Goal: Check status: Check status

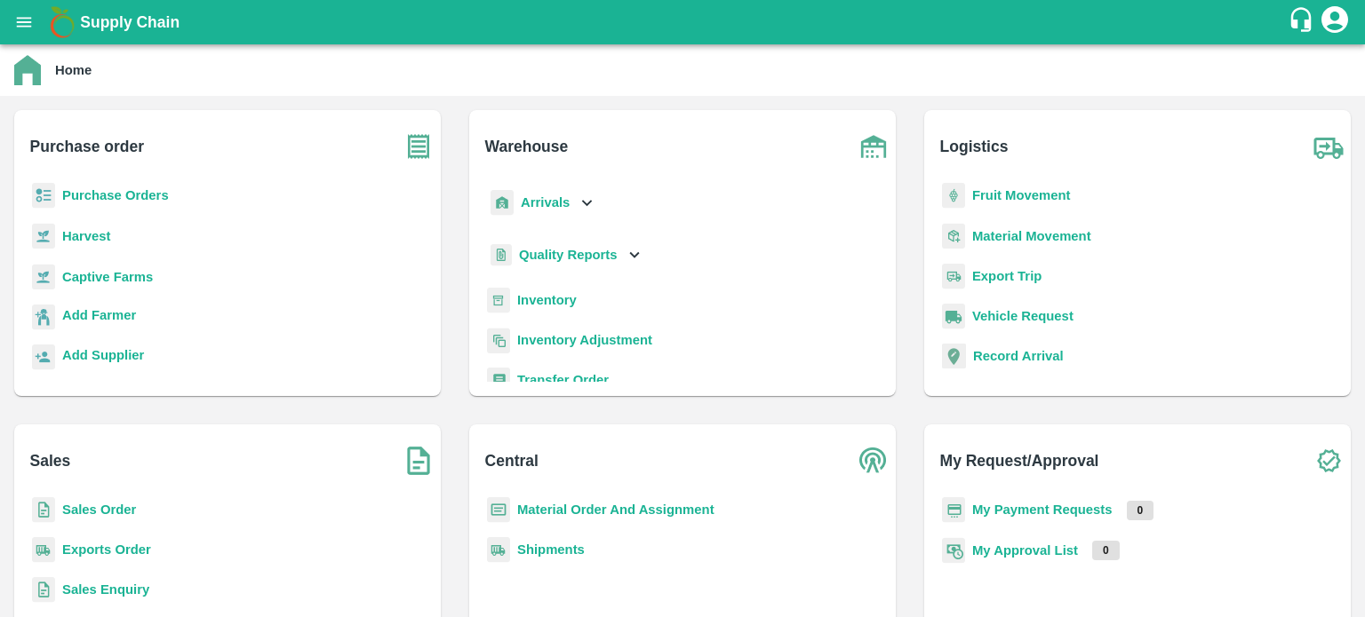
scroll to position [107, 0]
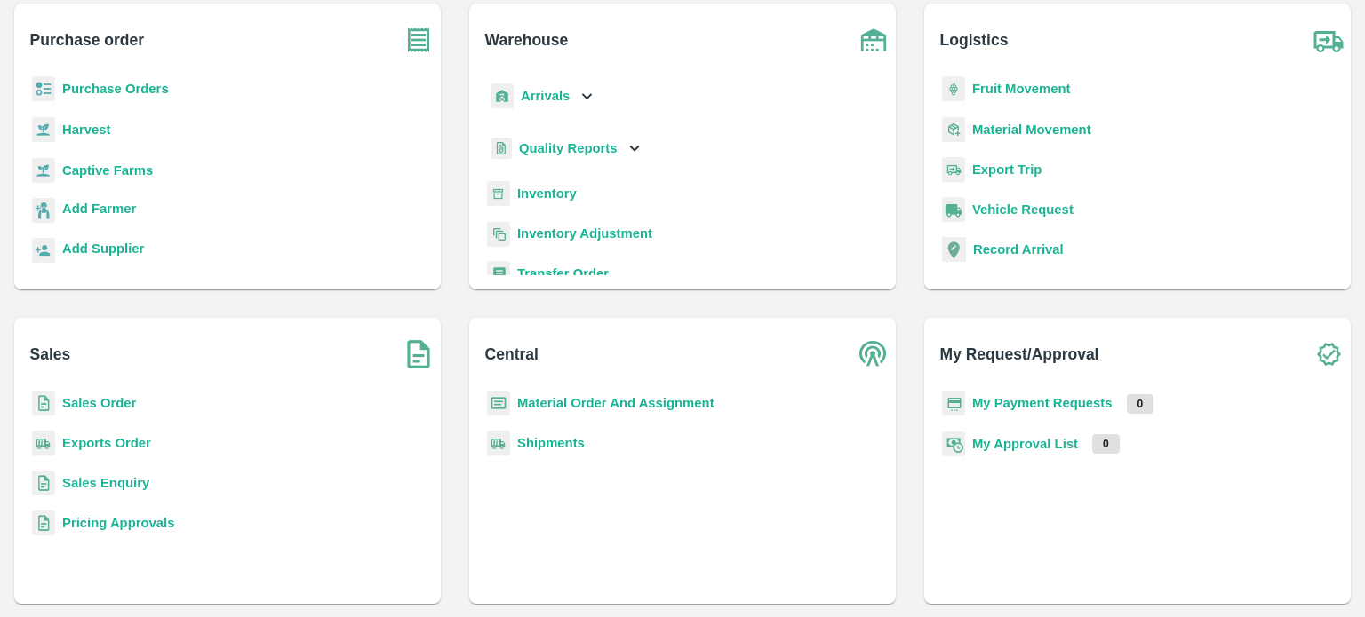
click at [703, 479] on div "Material Order And Assignment Shipments" at bounding box center [682, 490] width 398 height 199
click at [537, 269] on b "Transfer Order" at bounding box center [563, 274] width 92 height 14
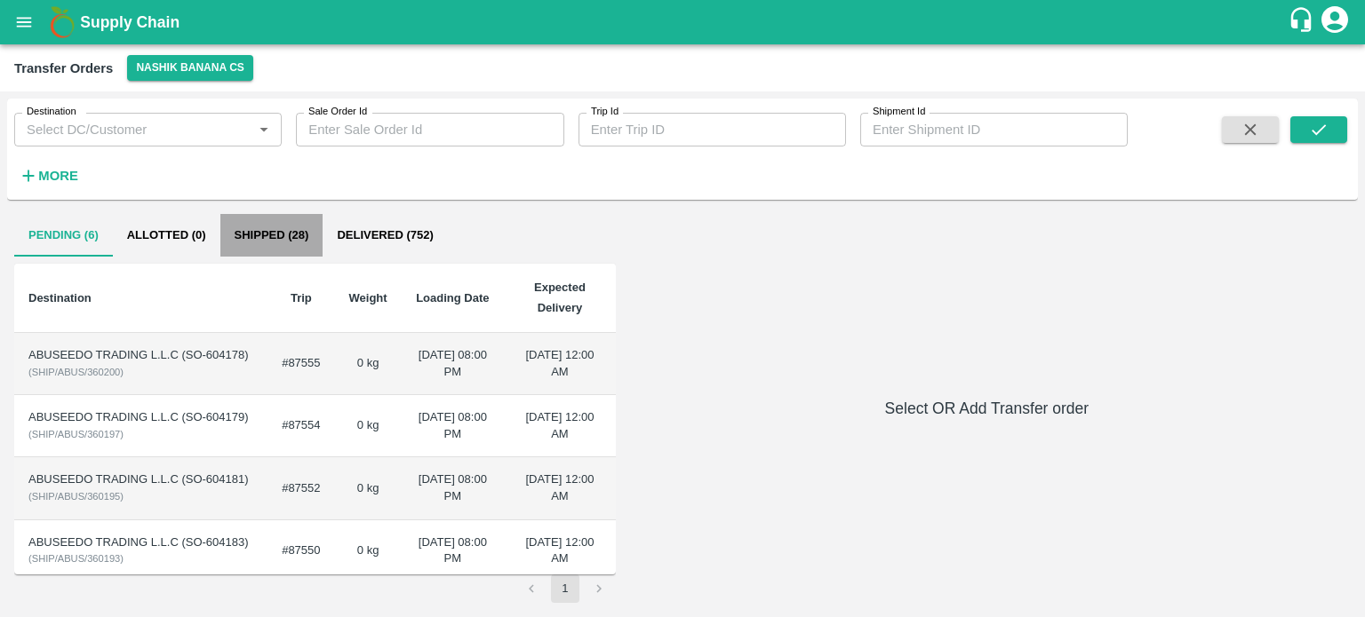
click at [287, 232] on button "Shipped (28)" at bounding box center [271, 235] width 103 height 43
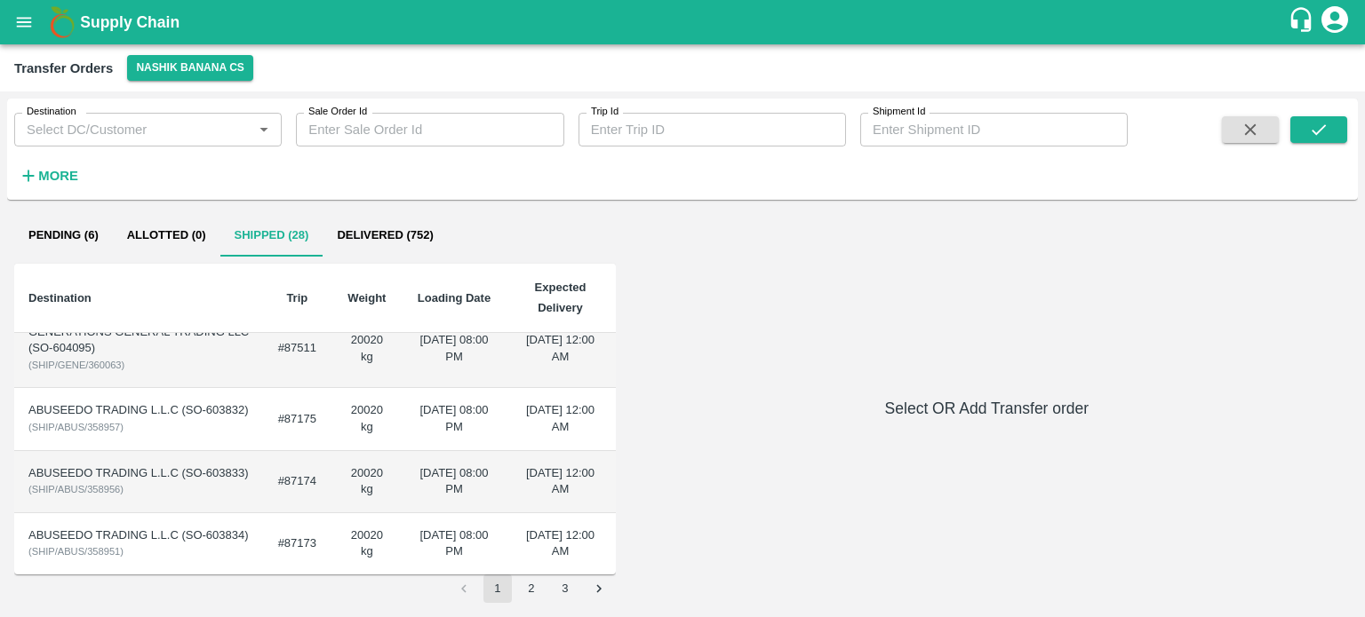
scroll to position [551, 0]
click at [521, 578] on button "2" at bounding box center [531, 589] width 28 height 28
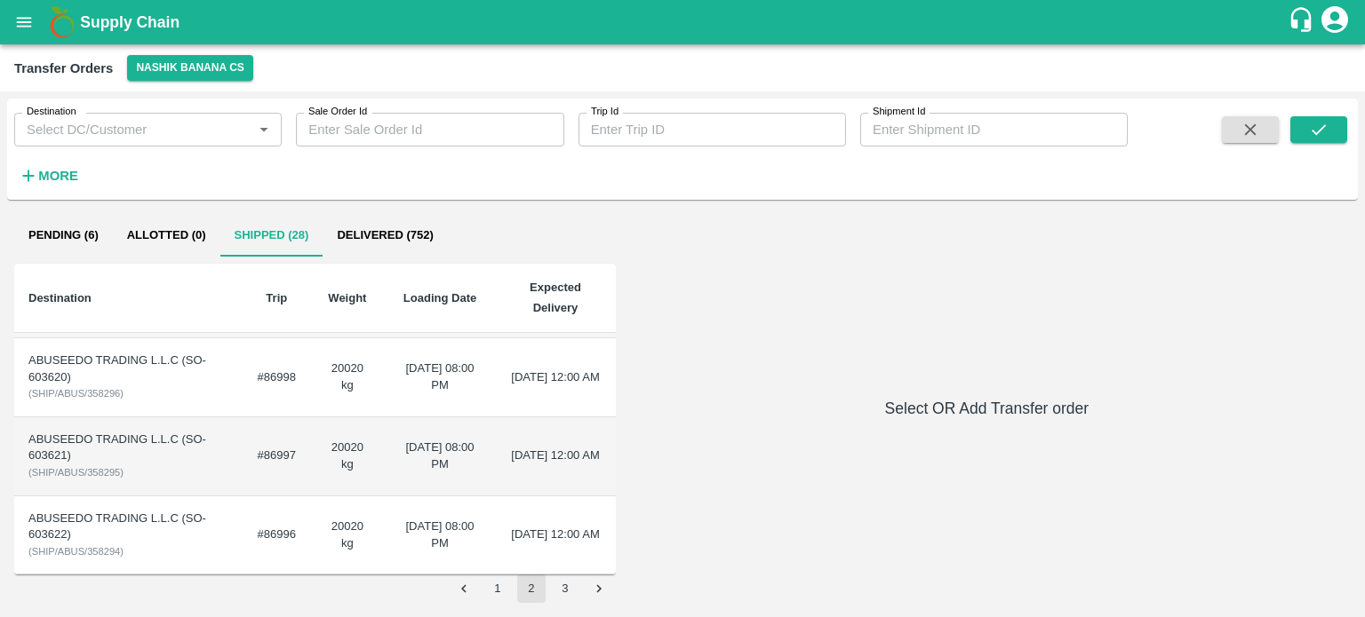
scroll to position [0, 0]
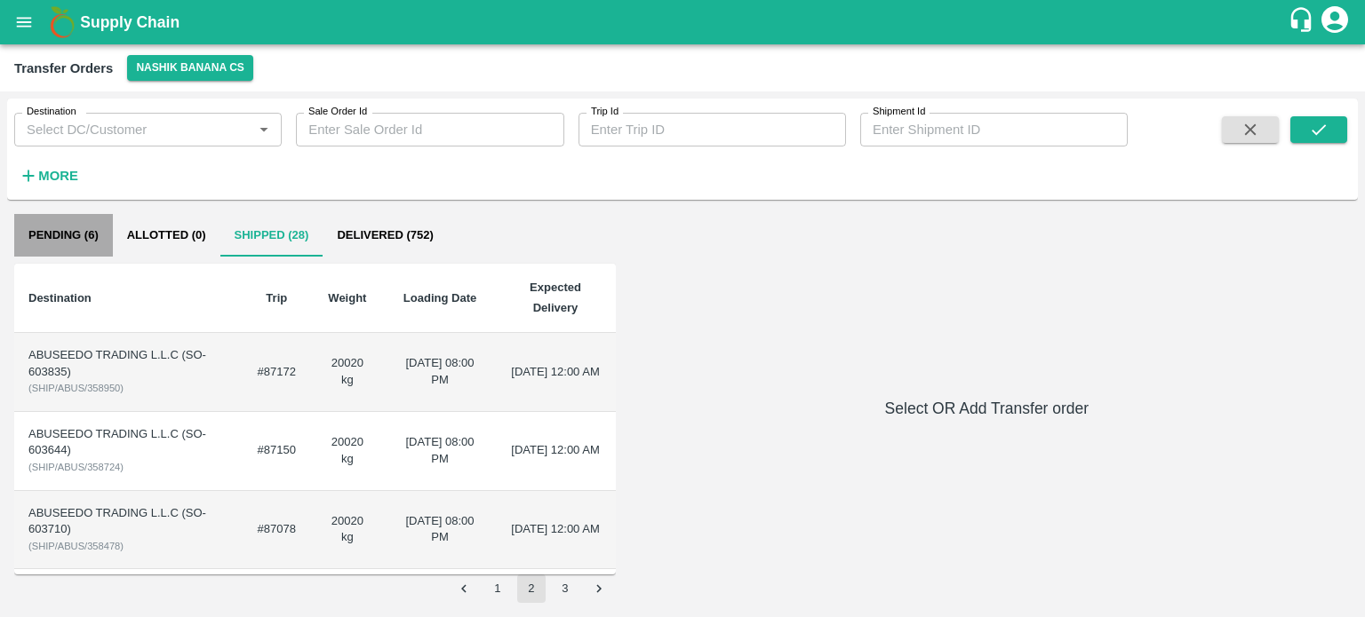
click at [82, 234] on button "Pending (6)" at bounding box center [63, 235] width 99 height 43
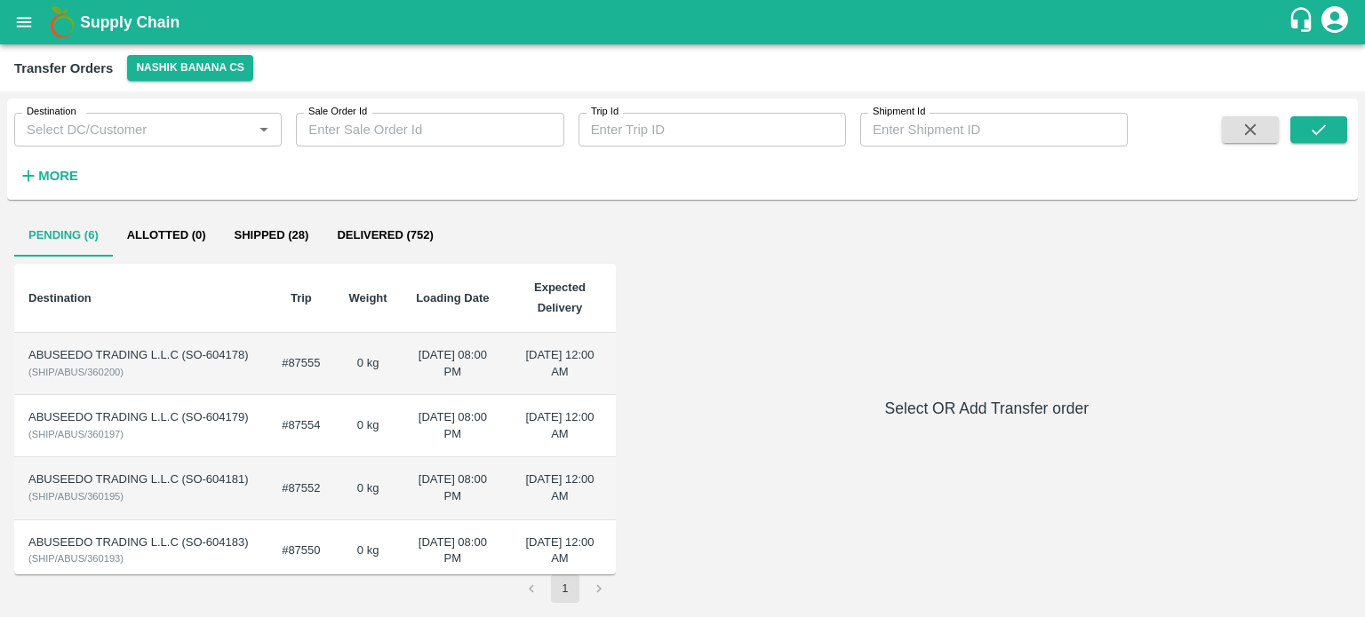
click at [335, 380] on td "0 kg" at bounding box center [368, 364] width 67 height 62
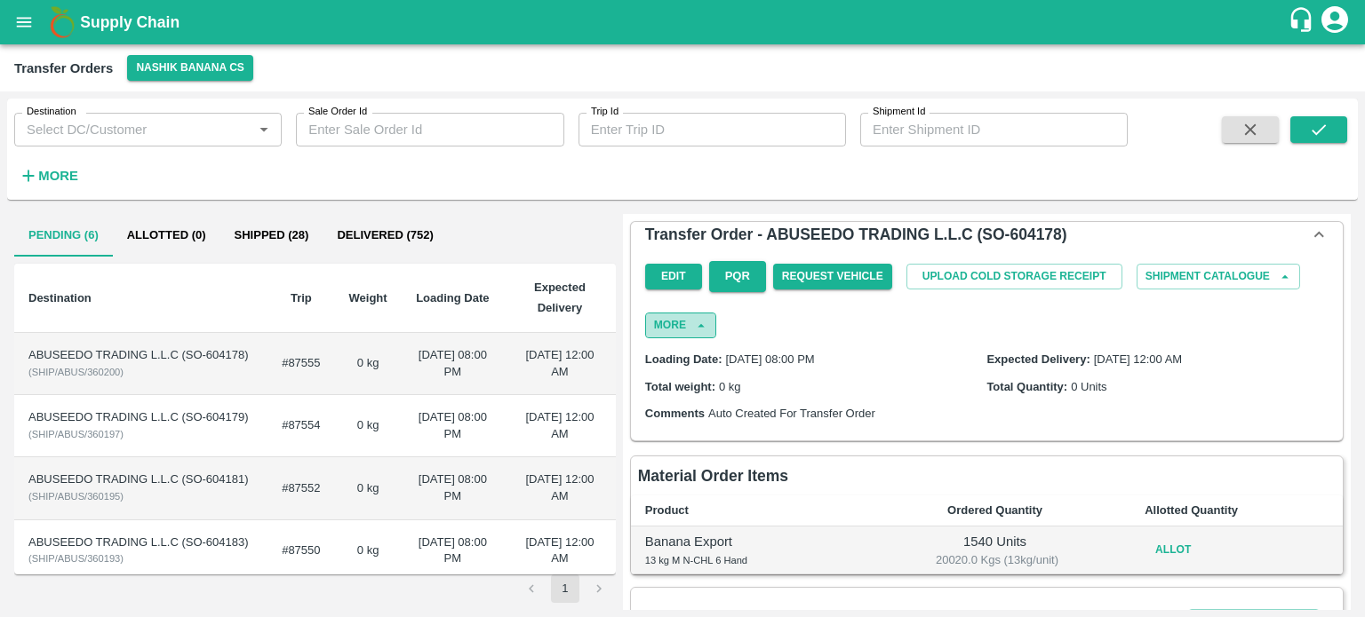
click at [698, 330] on icon "button" at bounding box center [701, 326] width 16 height 16
click at [679, 323] on button "More" at bounding box center [680, 326] width 71 height 26
click at [880, 307] on div "Edit PQR Request Vehicle Upload Cold Storage Receipt Shipment Catalogue More De…" at bounding box center [986, 296] width 697 height 84
click at [1284, 267] on button "Shipment Catalogue" at bounding box center [1217, 277] width 163 height 26
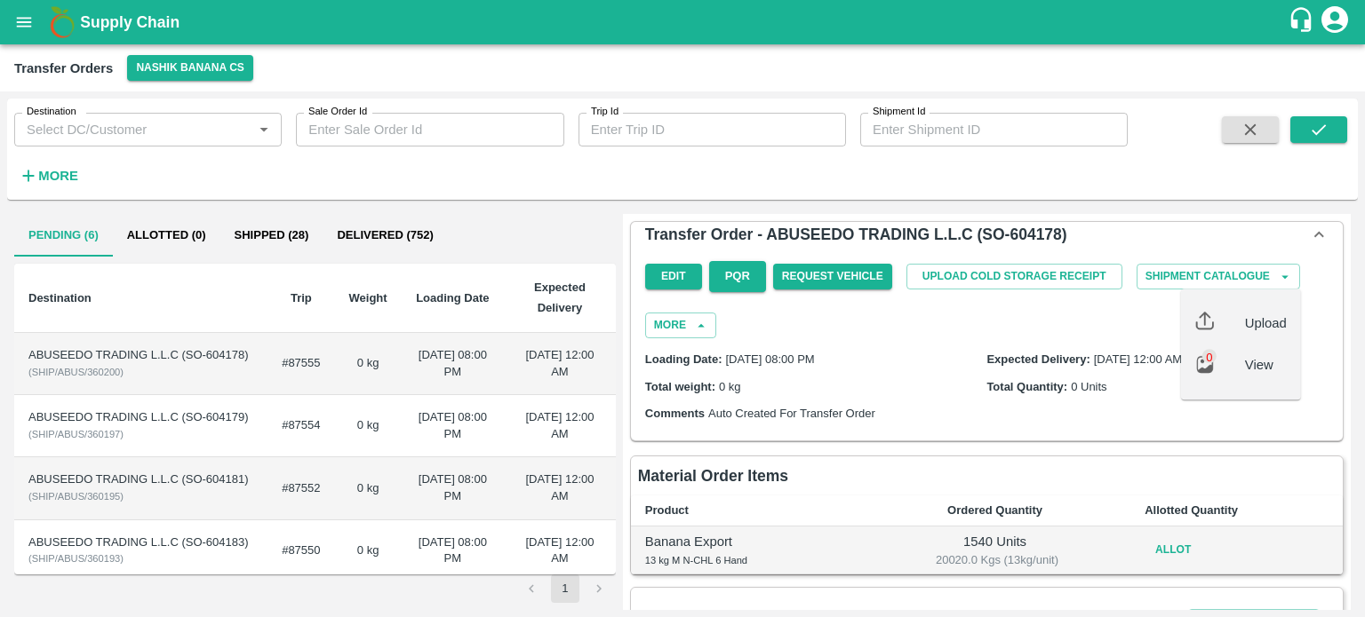
click at [983, 330] on div "Edit PQR Request Vehicle Upload Cold Storage Receipt Shipment Catalogue Capture…" at bounding box center [986, 296] width 697 height 84
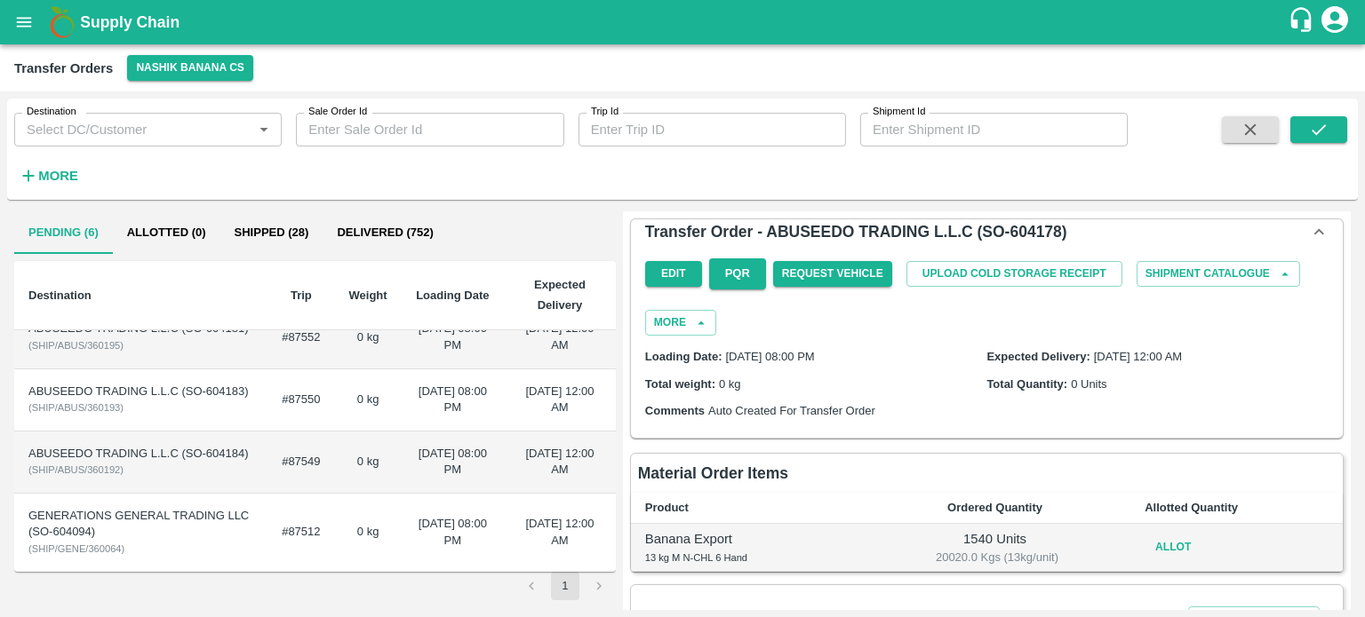
scroll to position [234, 0]
